Goal: Task Accomplishment & Management: Use online tool/utility

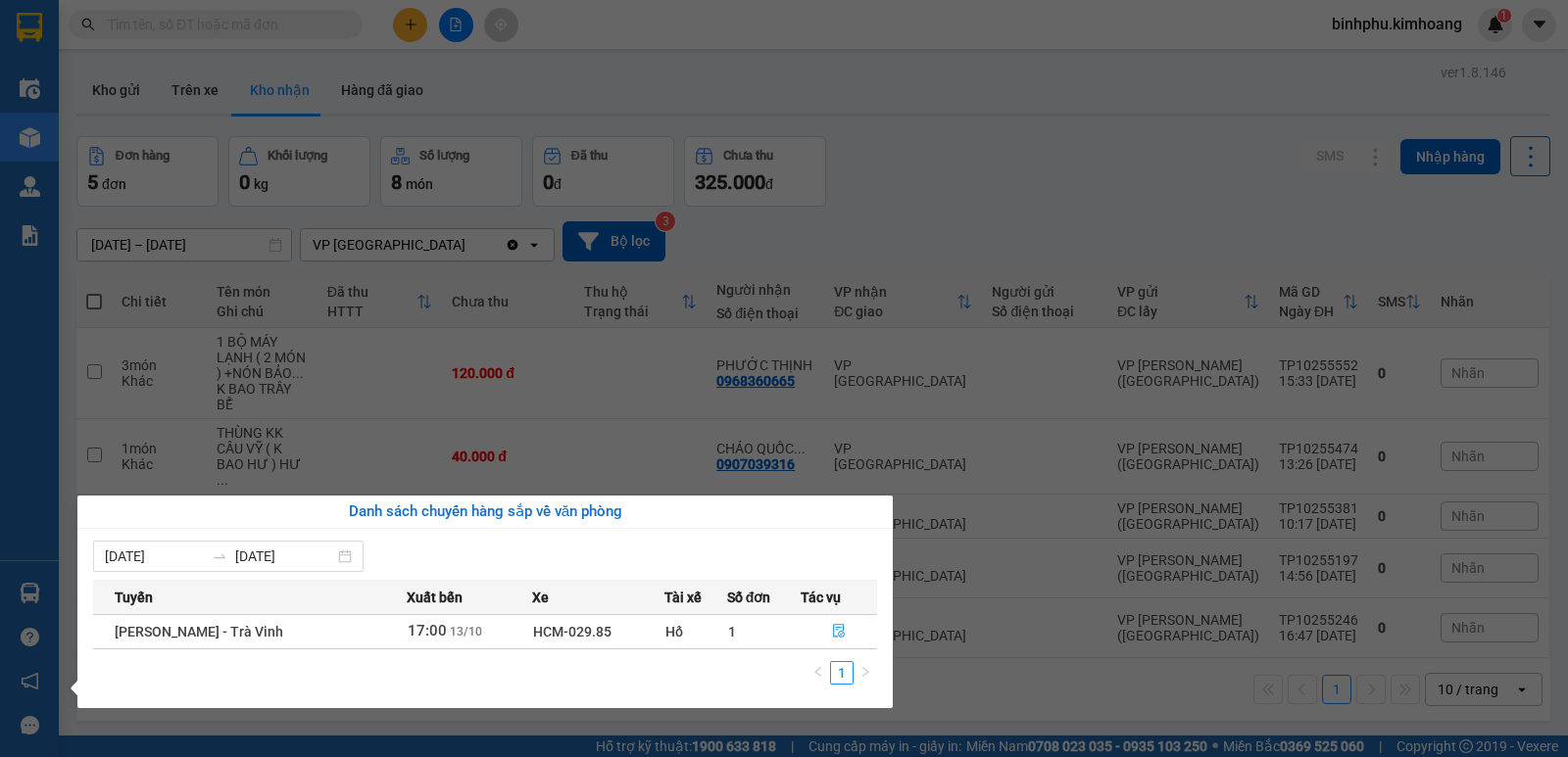
scroll to position [90, 0]
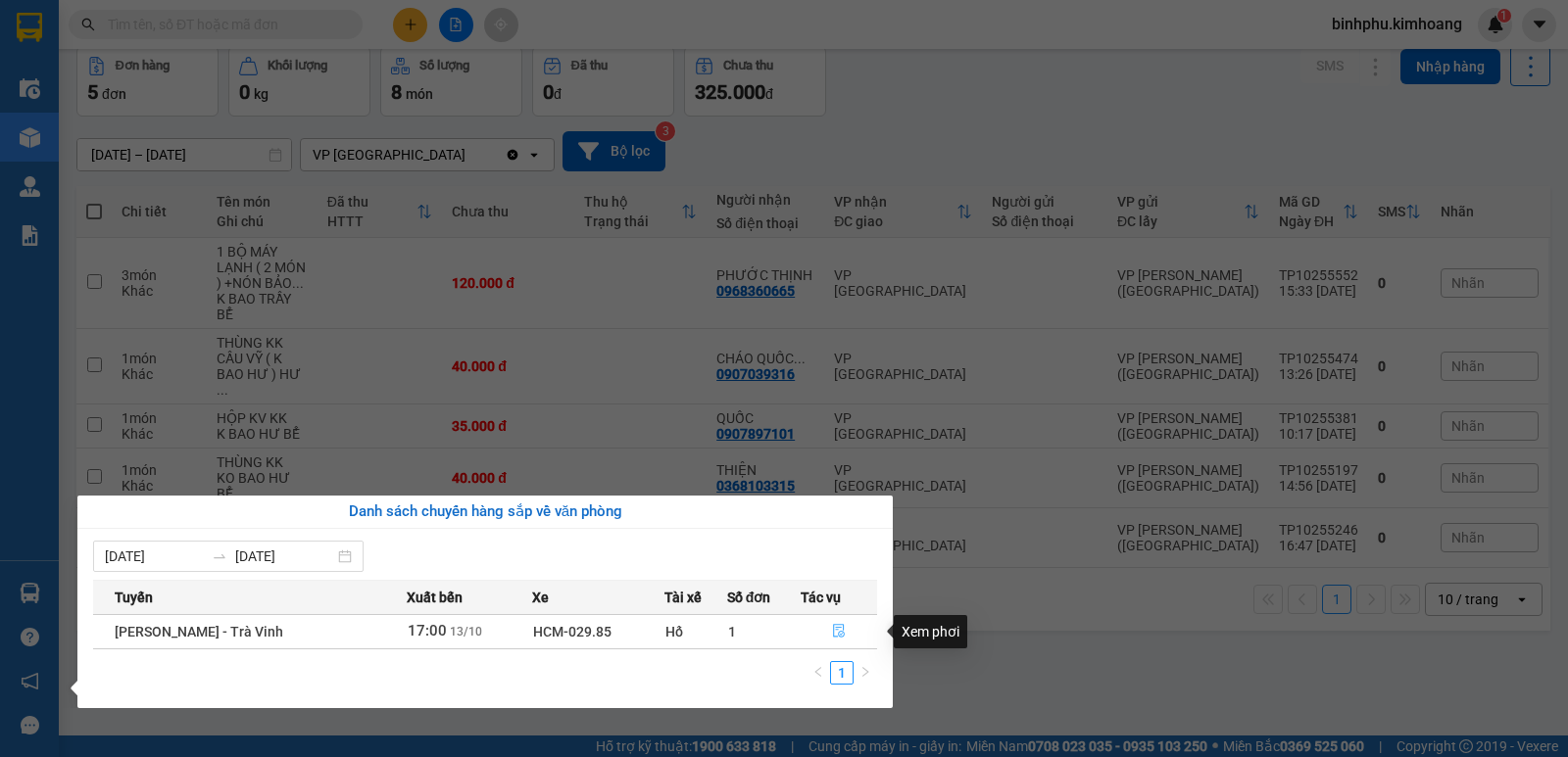
click at [827, 631] on button "button" at bounding box center [839, 632] width 76 height 32
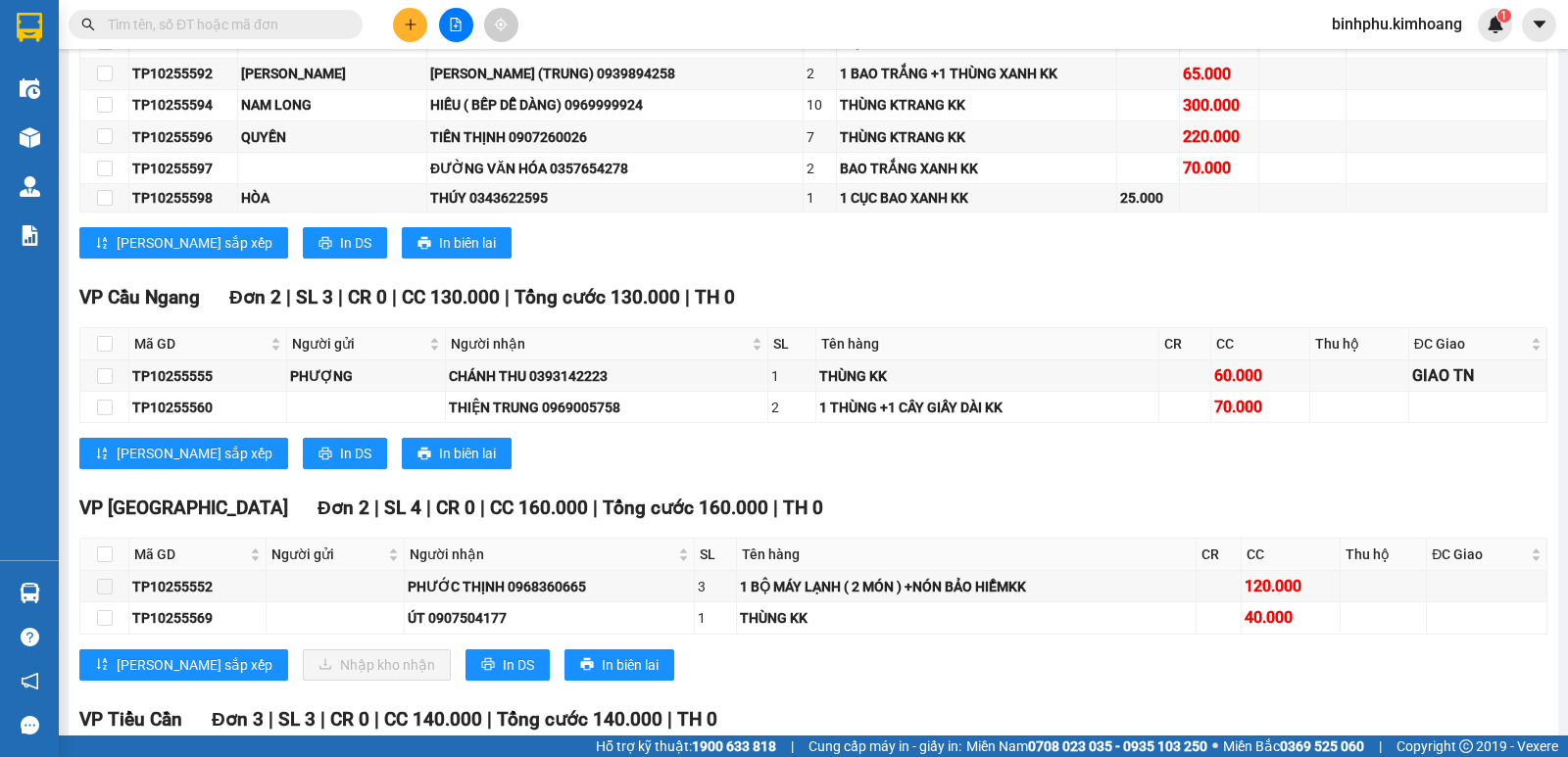
scroll to position [1846, 0]
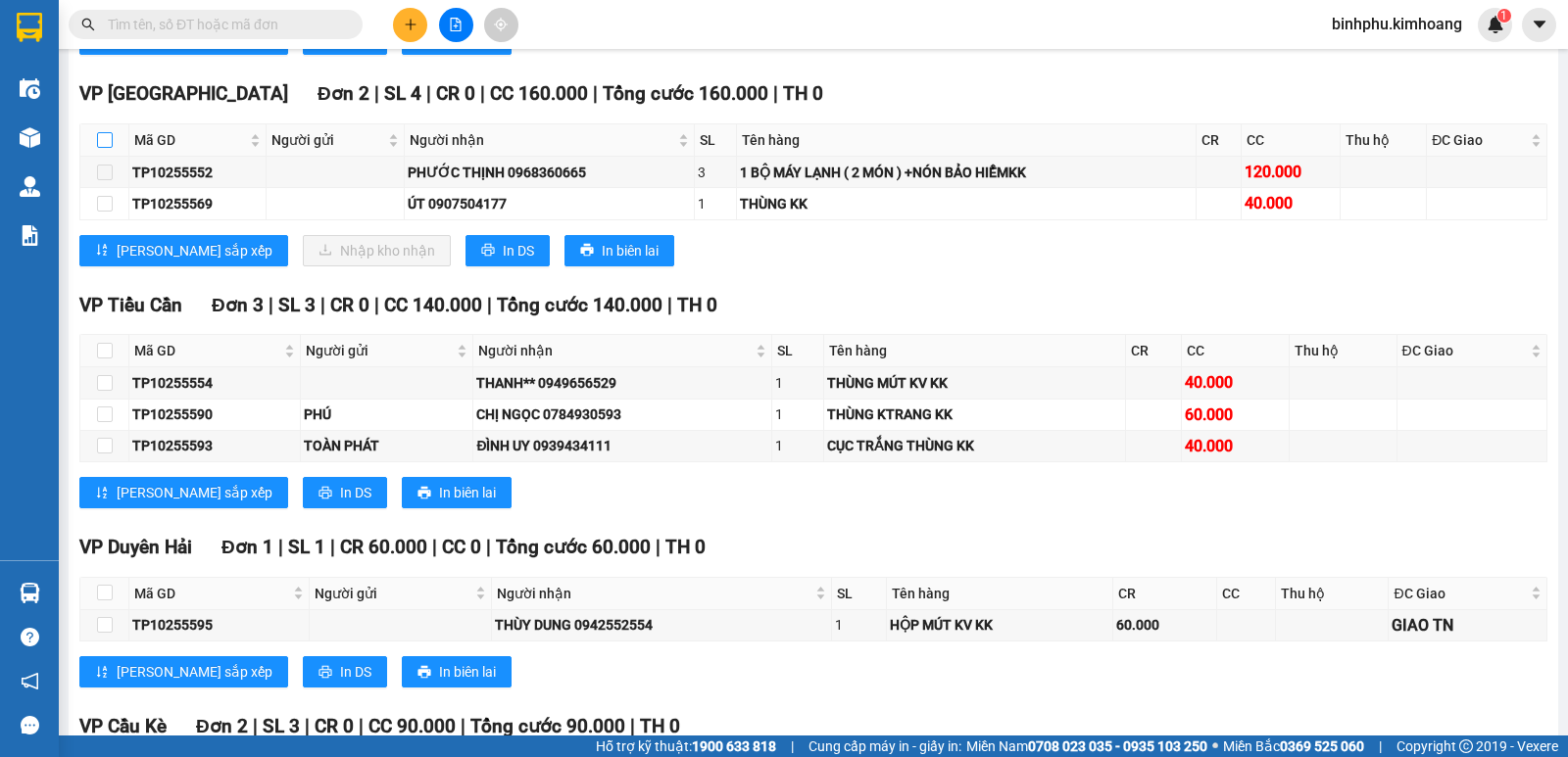
click at [103, 148] on input "checkbox" at bounding box center [105, 140] width 16 height 16
checkbox input "true"
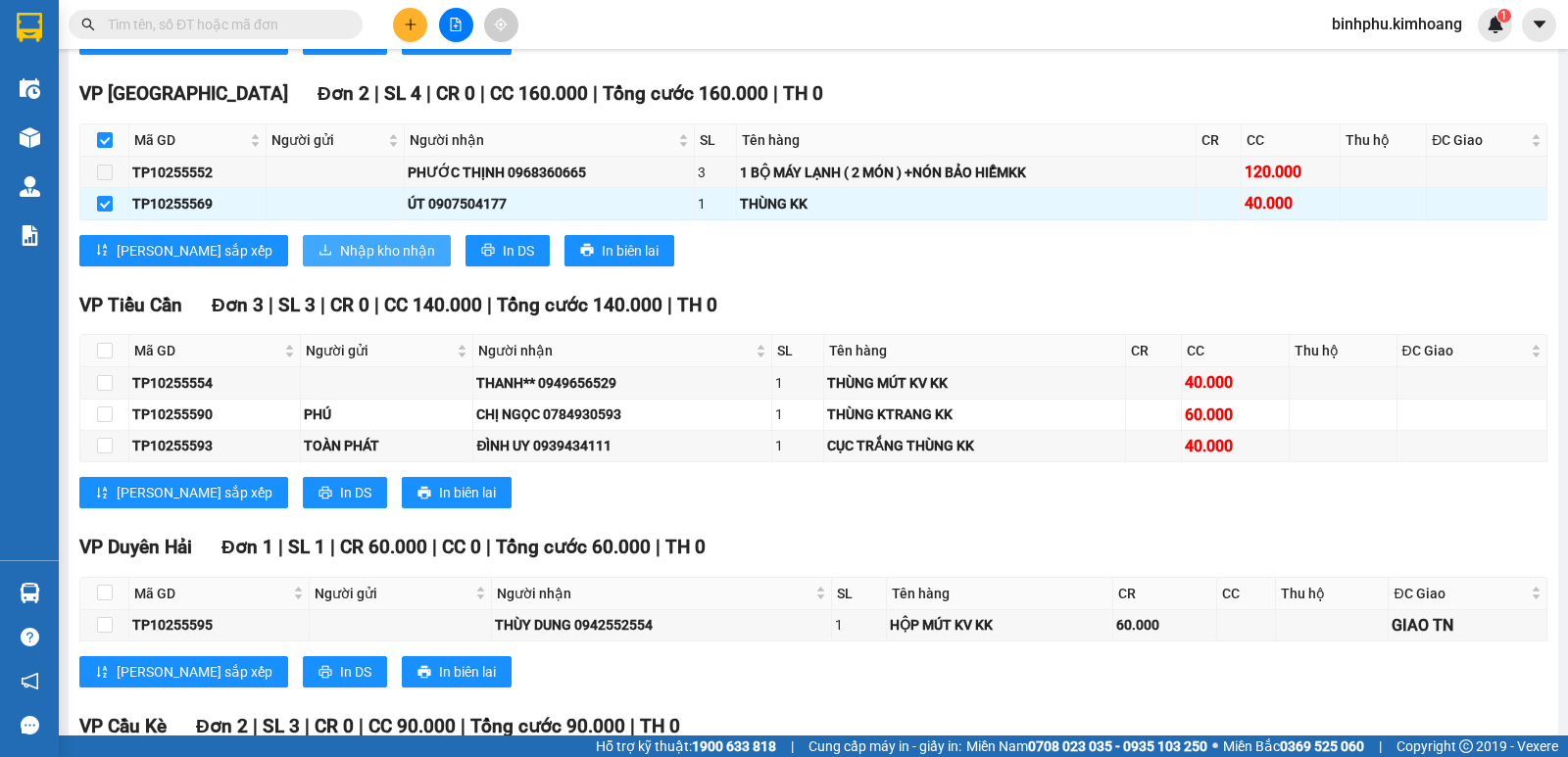
click at [340, 261] on span "Nhập kho nhận" at bounding box center [388, 250] width 95 height 22
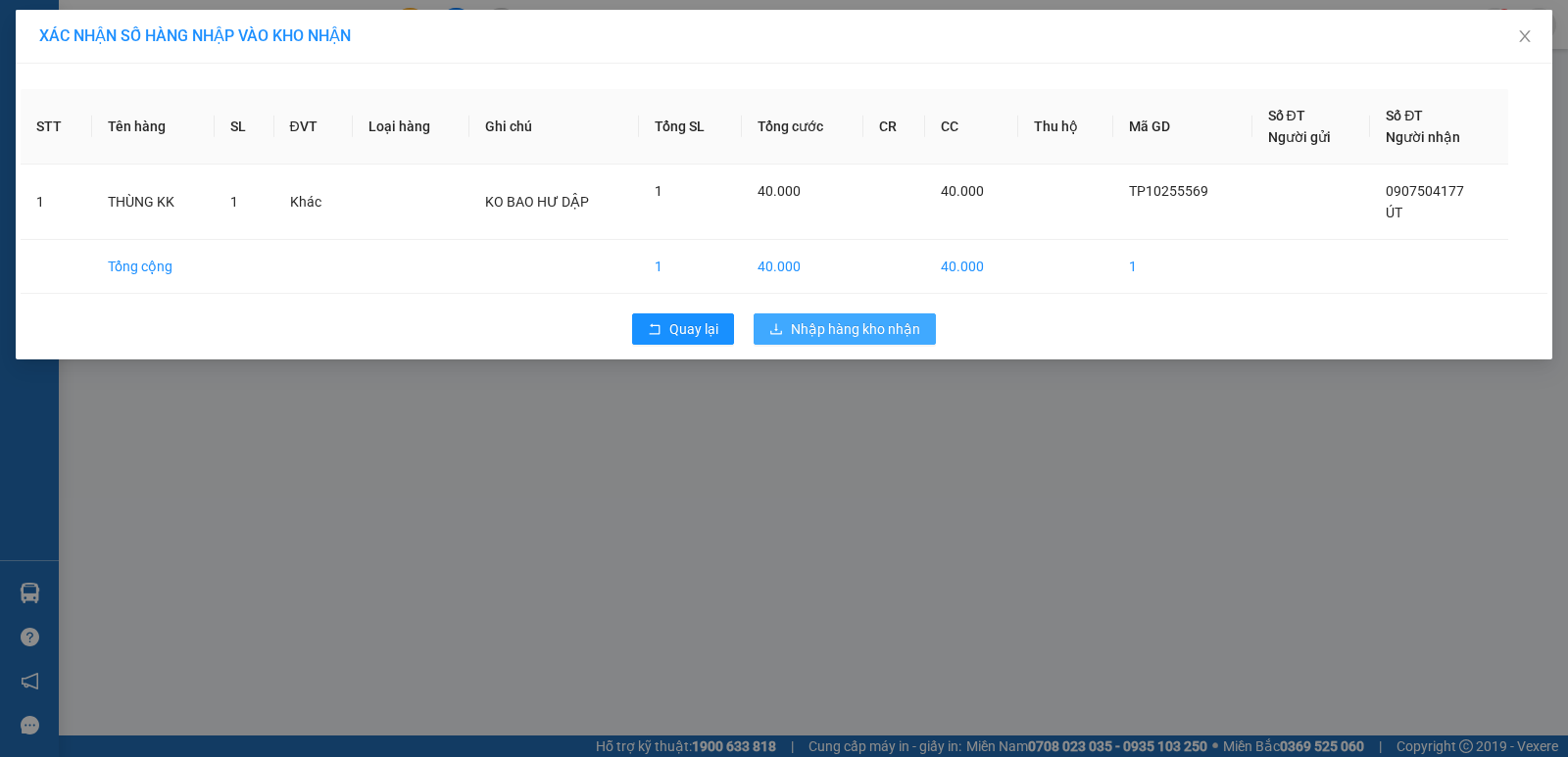
click at [835, 325] on span "Nhập hàng kho nhận" at bounding box center [855, 329] width 129 height 22
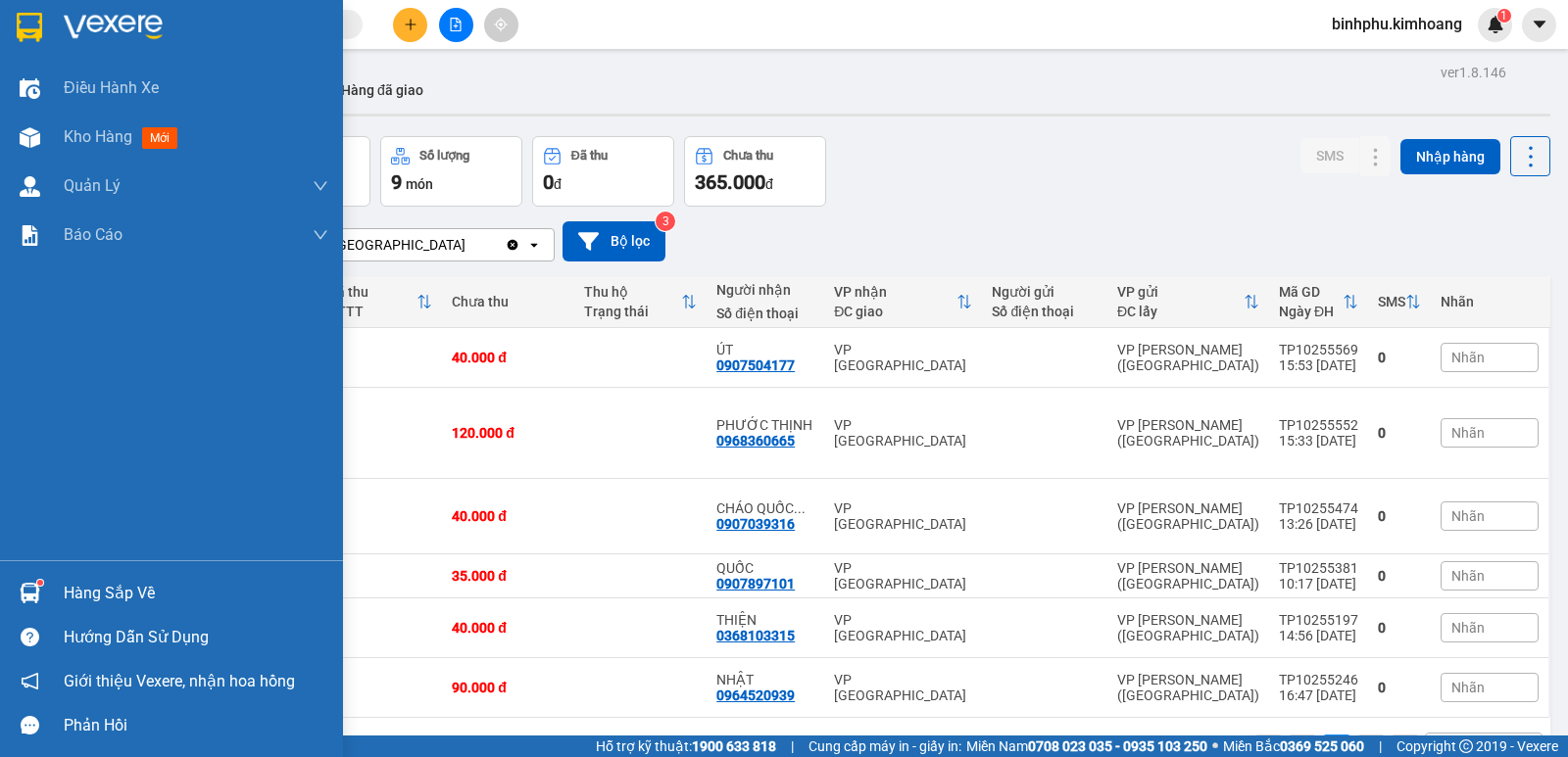
click at [64, 585] on div "Hàng sắp về" at bounding box center [196, 593] width 264 height 30
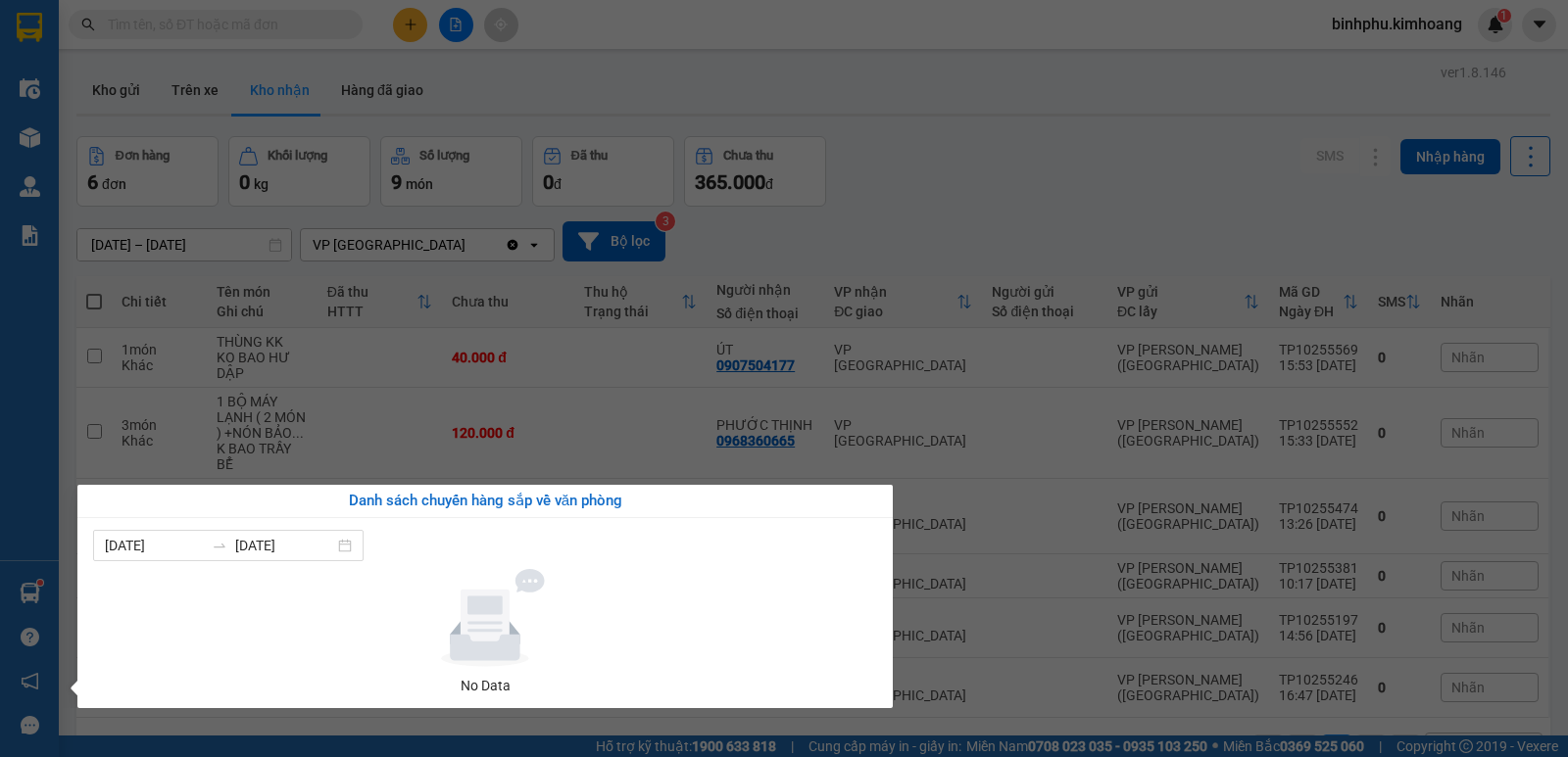
click at [908, 247] on section "Kết quả tìm kiếm ( 1 ) Bộ lọc Mã ĐH Trạng thái Món hàng Thu hộ Tổng cước Chưa c…" at bounding box center [784, 378] width 1568 height 757
